Goal: Information Seeking & Learning: Understand process/instructions

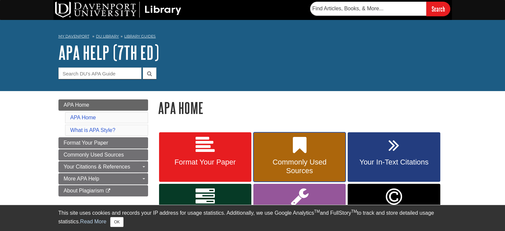
click at [309, 156] on link "Commonly Used Sources" at bounding box center [299, 157] width 92 height 50
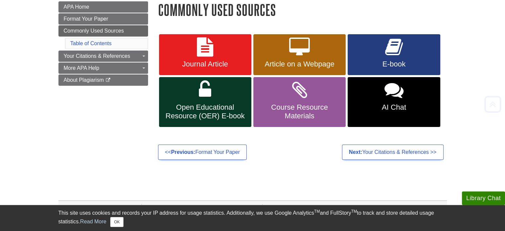
scroll to position [100, 0]
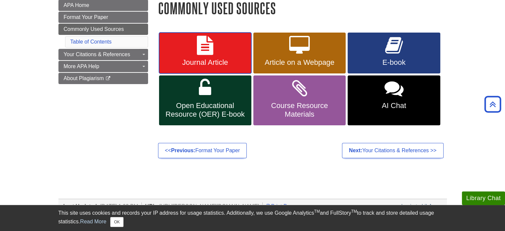
click at [226, 51] on link "Journal Article" at bounding box center [205, 53] width 92 height 41
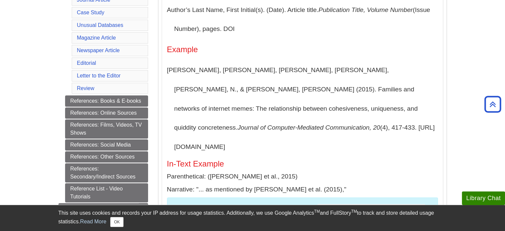
scroll to position [198, 0]
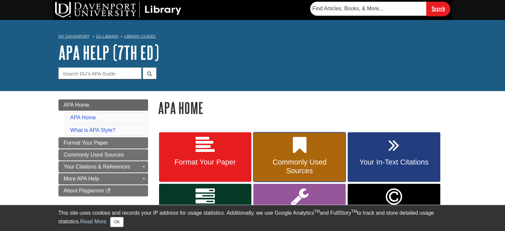
click at [279, 155] on link "Commonly Used Sources" at bounding box center [299, 157] width 92 height 50
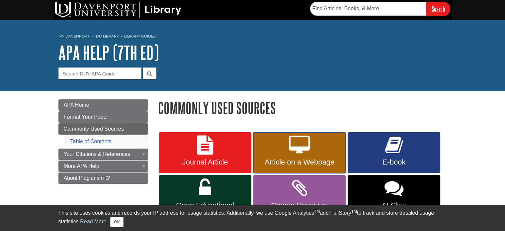
click at [293, 148] on icon at bounding box center [299, 144] width 21 height 19
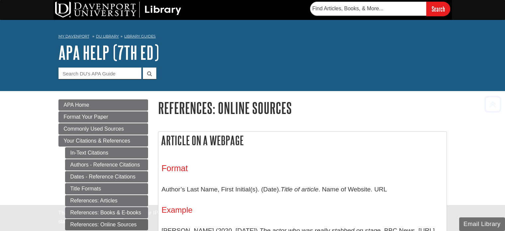
scroll to position [131, 0]
